Goal: Task Accomplishment & Management: Manage account settings

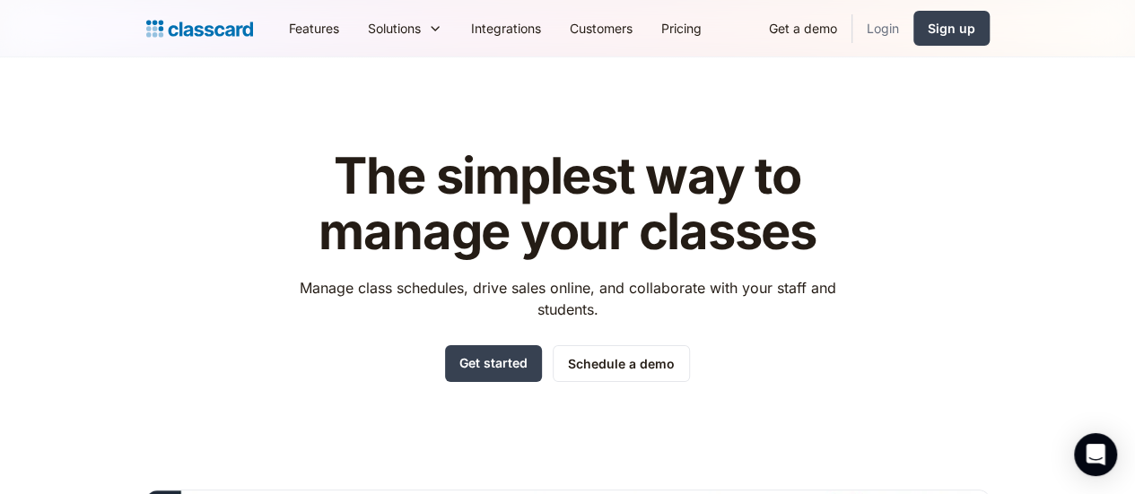
click at [913, 19] on link "Login" at bounding box center [882, 28] width 61 height 40
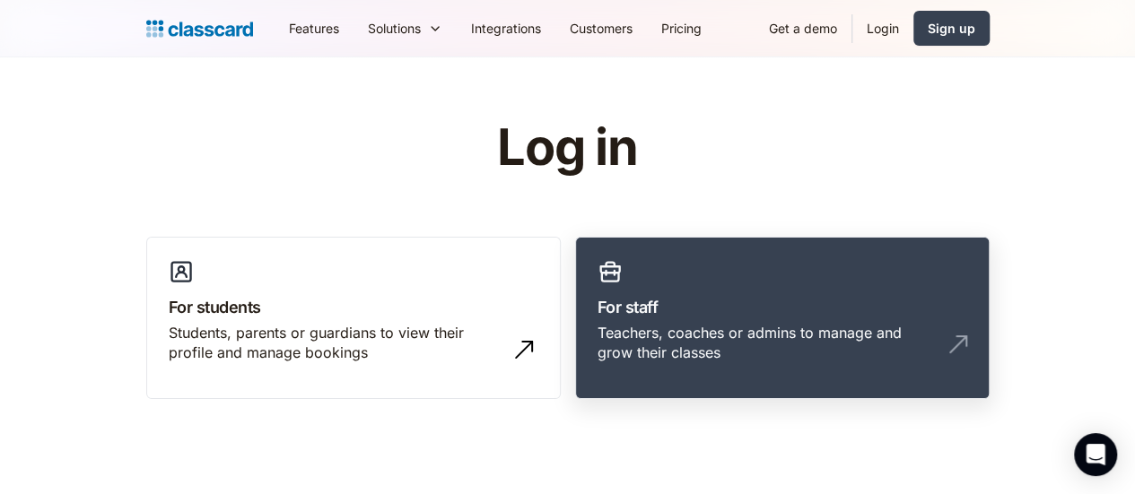
click at [707, 318] on h3 "For staff" at bounding box center [782, 307] width 370 height 24
